Goal: Navigation & Orientation: Find specific page/section

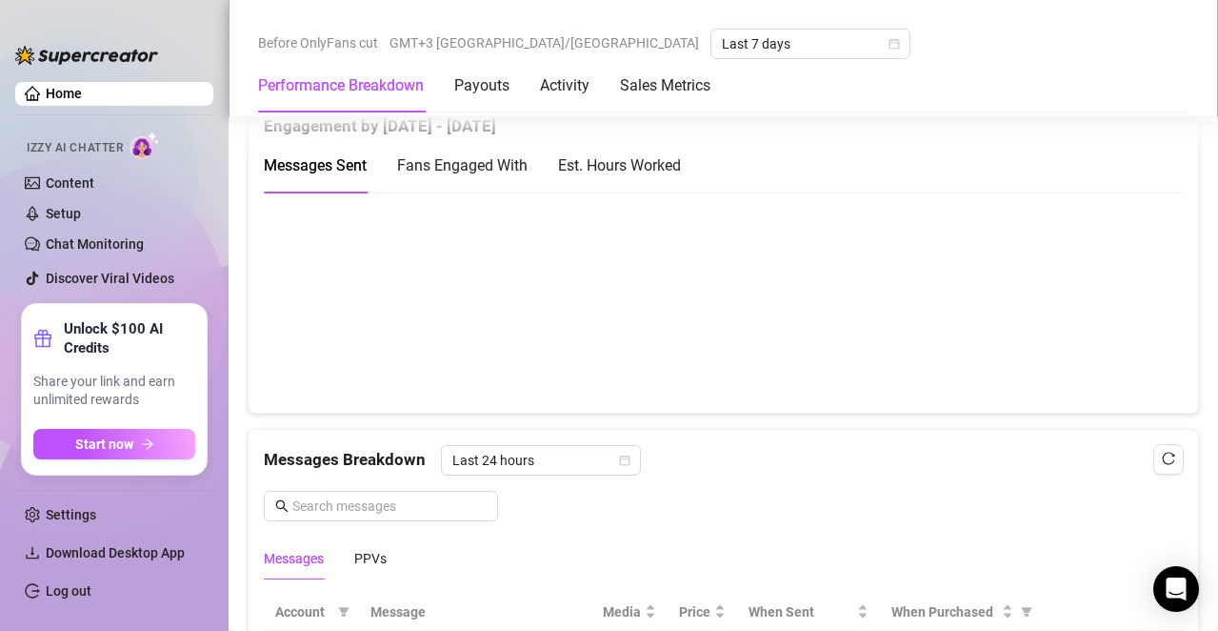
scroll to position [1362, 0]
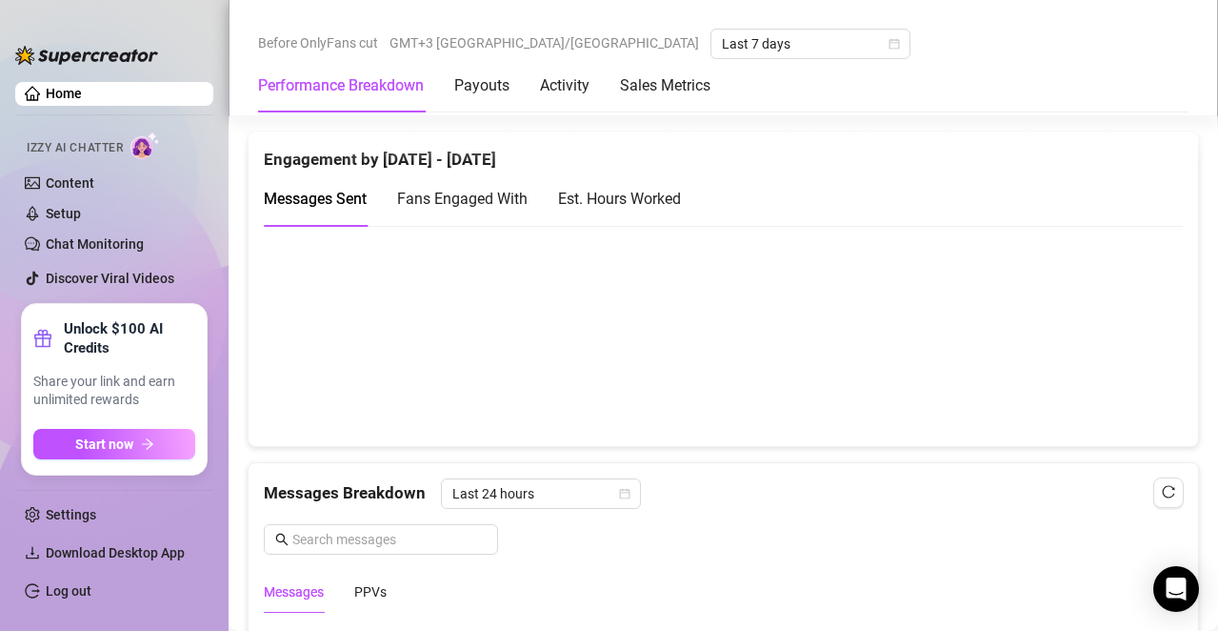
click at [657, 196] on div "Est. Hours Worked" at bounding box center [619, 199] width 123 height 24
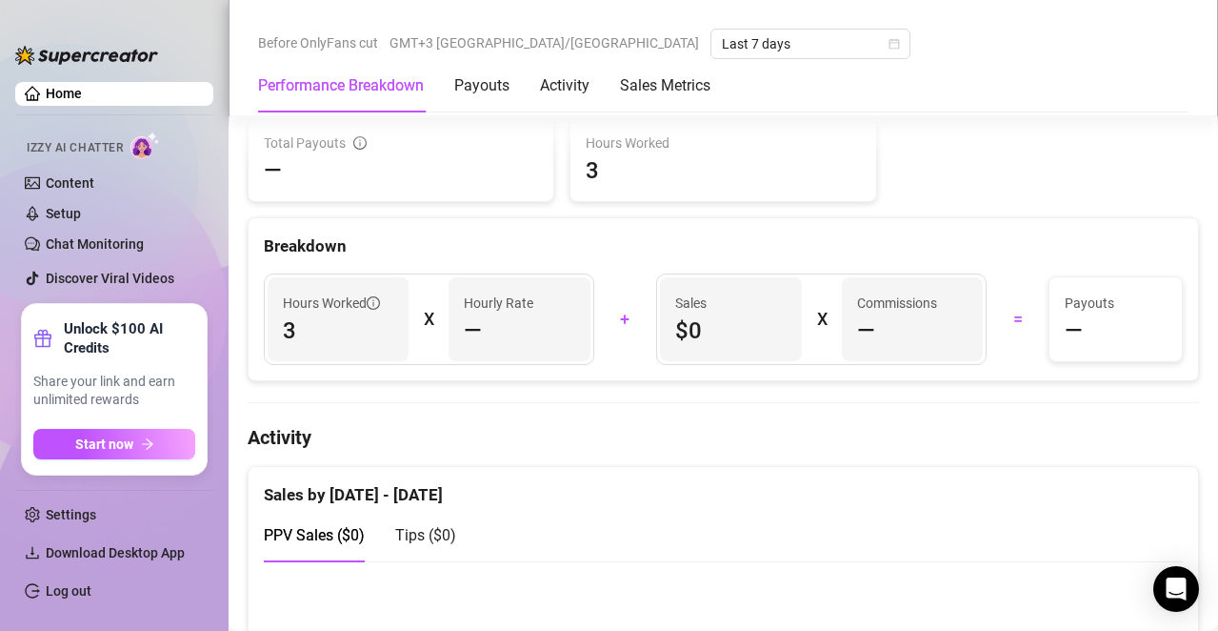
scroll to position [600, 0]
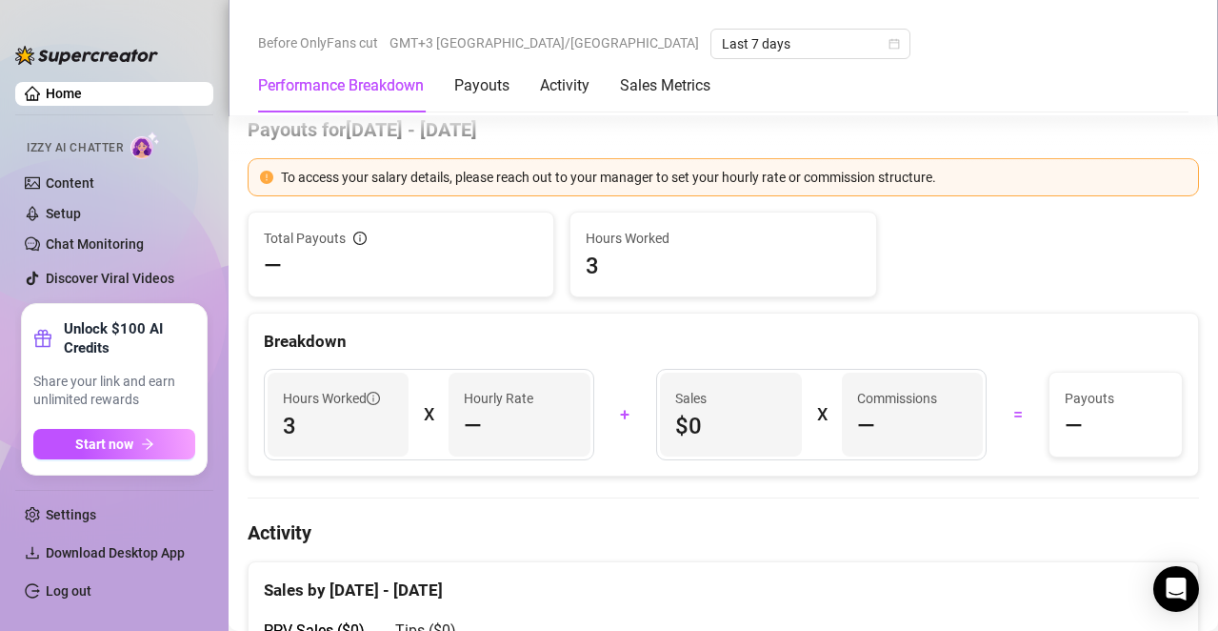
click at [478, 426] on div "—" at bounding box center [519, 426] width 111 height 30
drag, startPoint x: 475, startPoint y: 412, endPoint x: 489, endPoint y: 412, distance: 13.4
click at [482, 412] on div "—" at bounding box center [519, 426] width 111 height 30
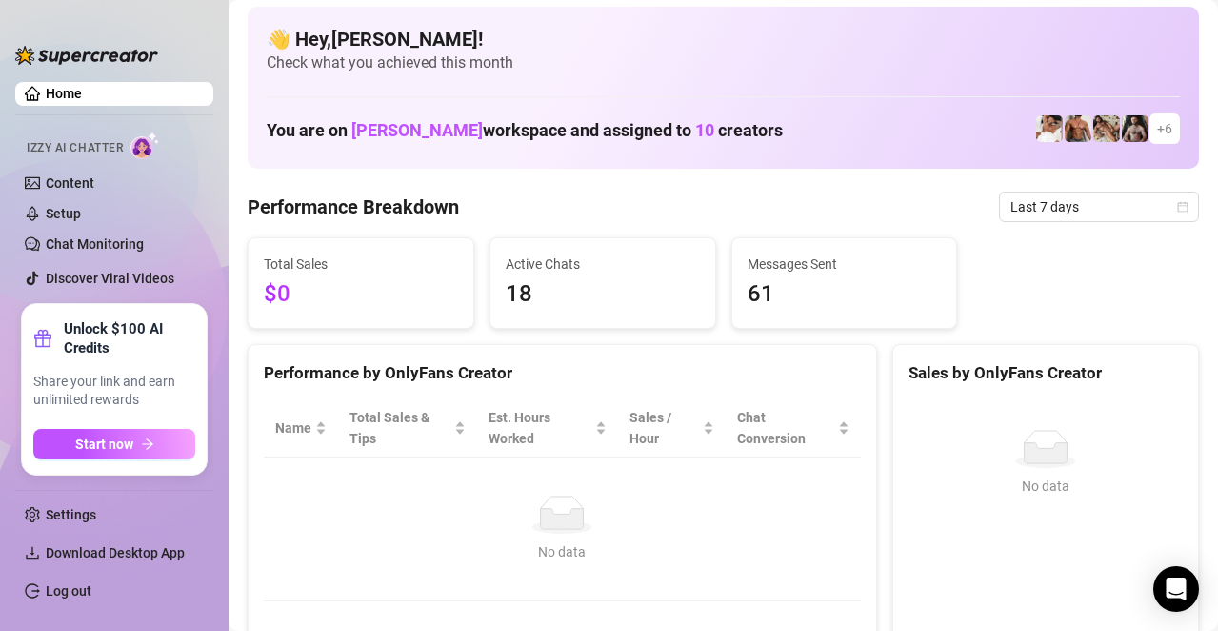
scroll to position [0, 0]
